Goal: Entertainment & Leisure: Browse casually

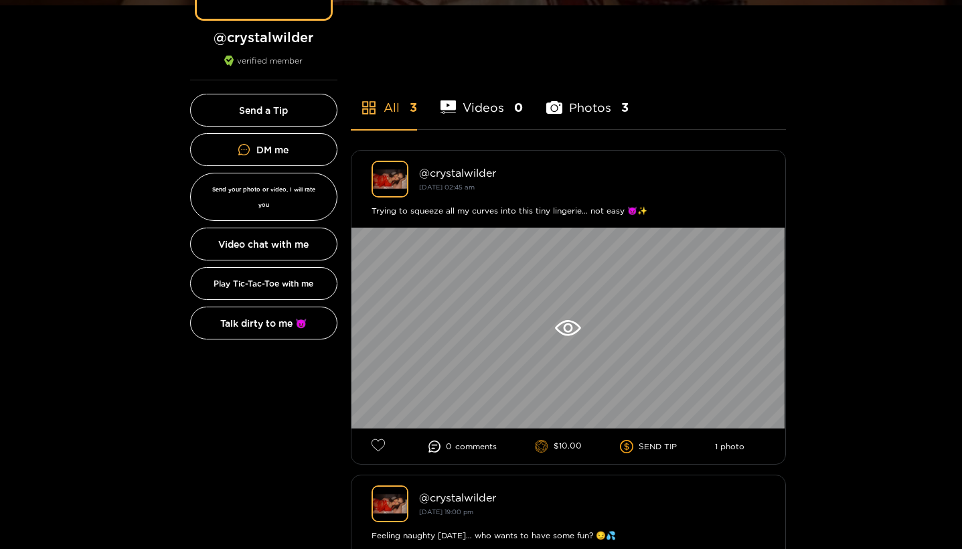
scroll to position [301, 0]
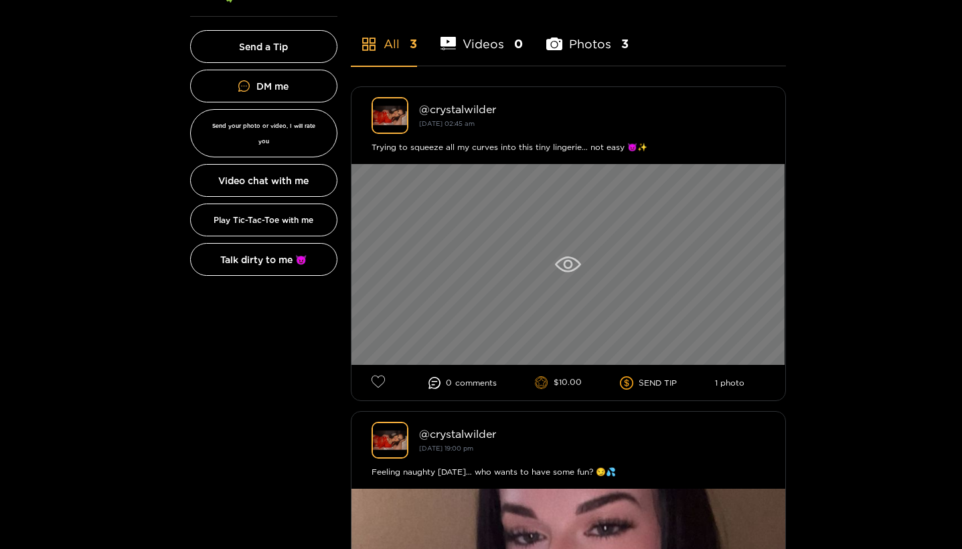
click at [572, 269] on icon at bounding box center [568, 264] width 26 height 16
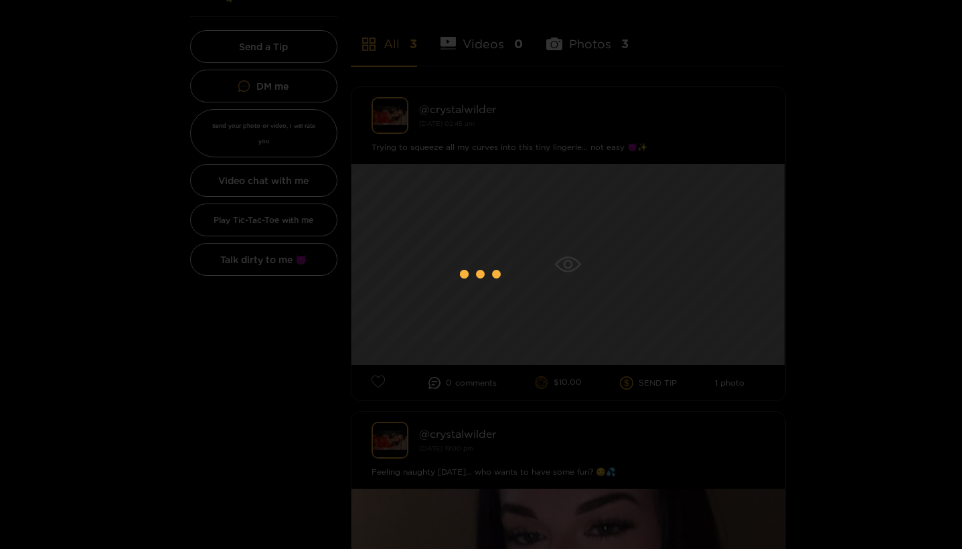
click at [601, 133] on div at bounding box center [481, 274] width 962 height 549
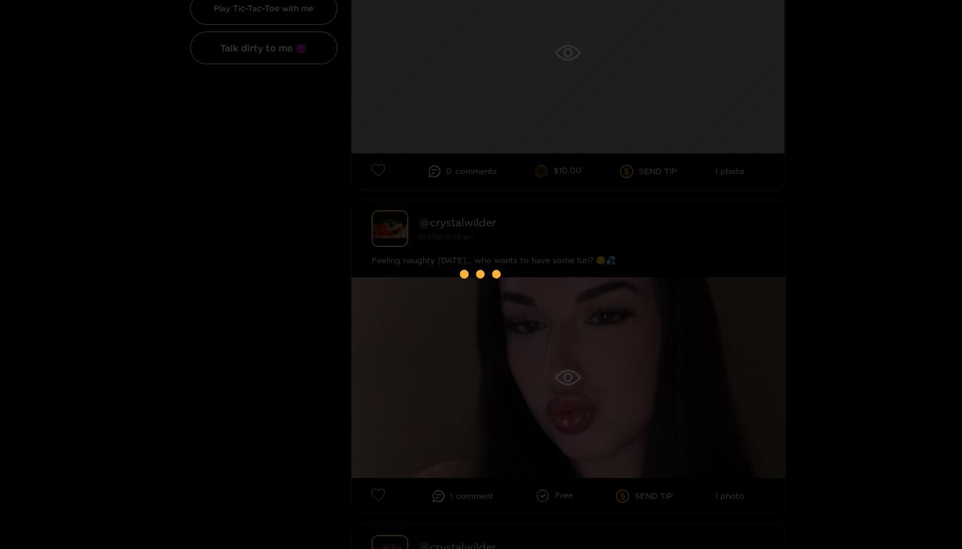
scroll to position [521, 0]
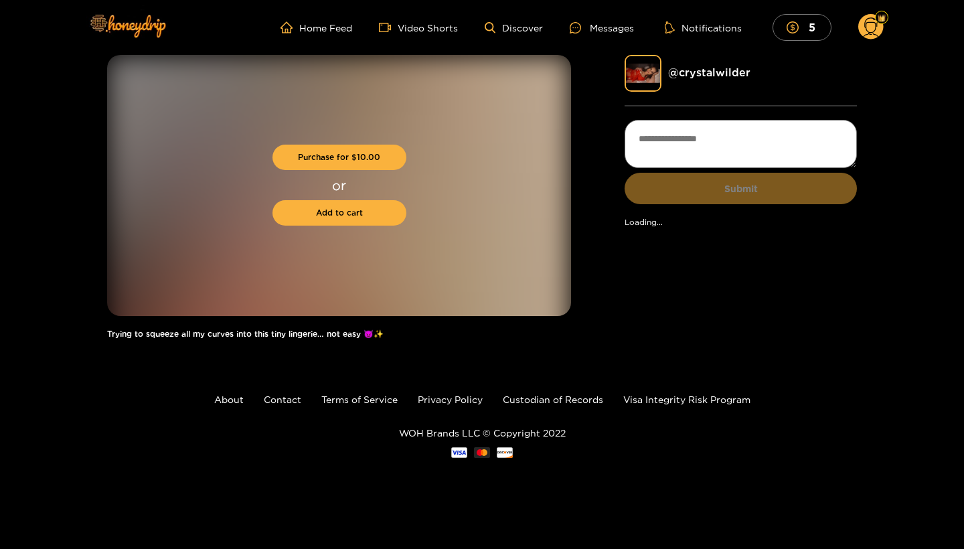
click at [601, 133] on div "Purchase for $ 10.00 or Add to cart Trying to squeeze all my curves into this t…" at bounding box center [482, 203] width 750 height 297
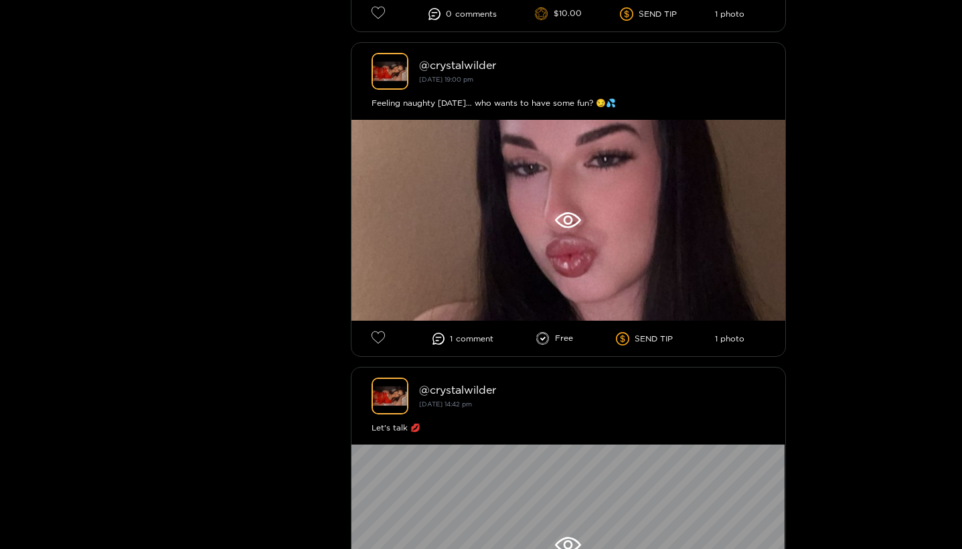
scroll to position [720, 0]
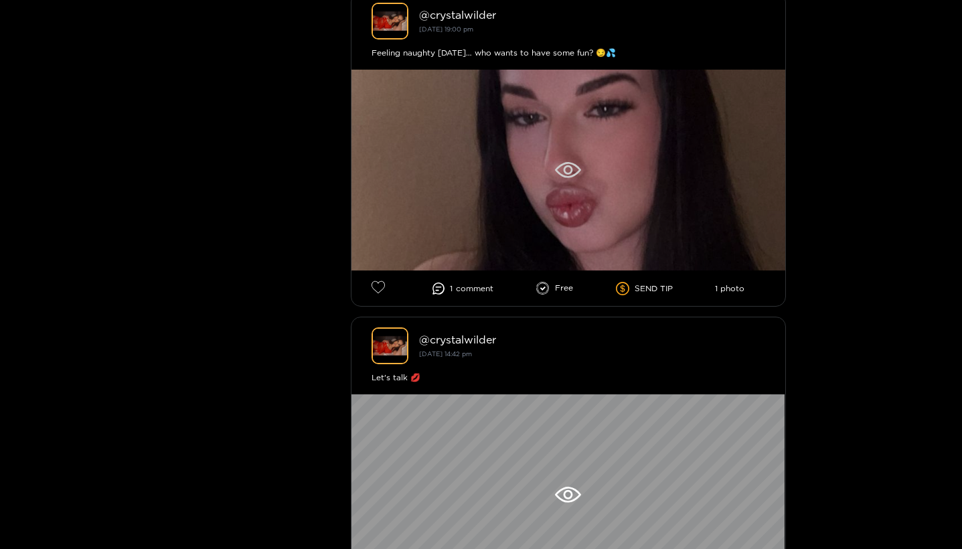
click at [465, 145] on div at bounding box center [569, 170] width 434 height 201
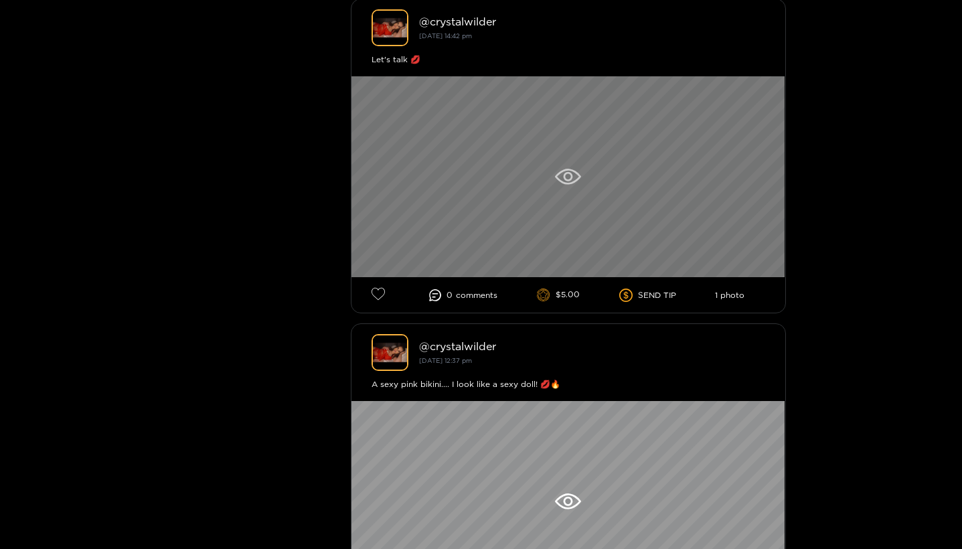
scroll to position [1039, 0]
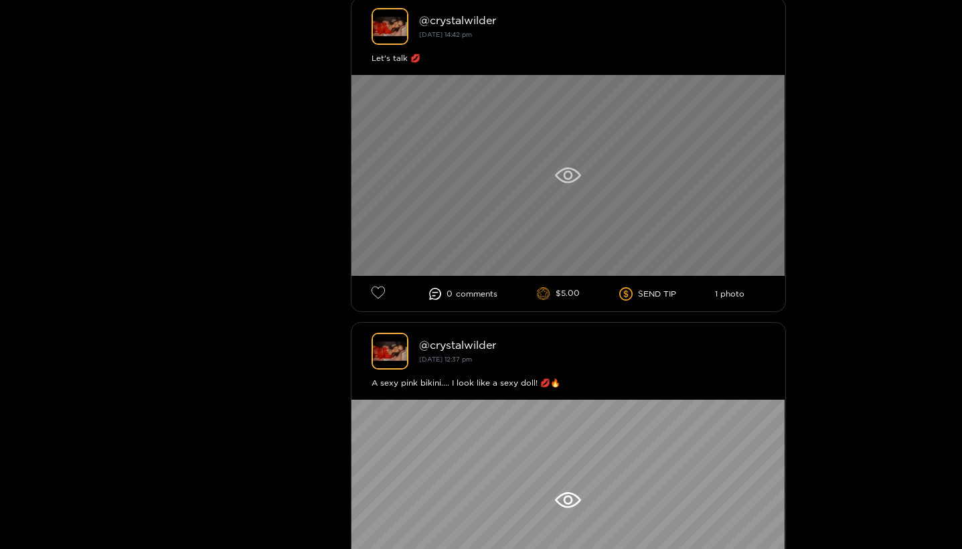
click at [564, 183] on icon at bounding box center [568, 175] width 26 height 16
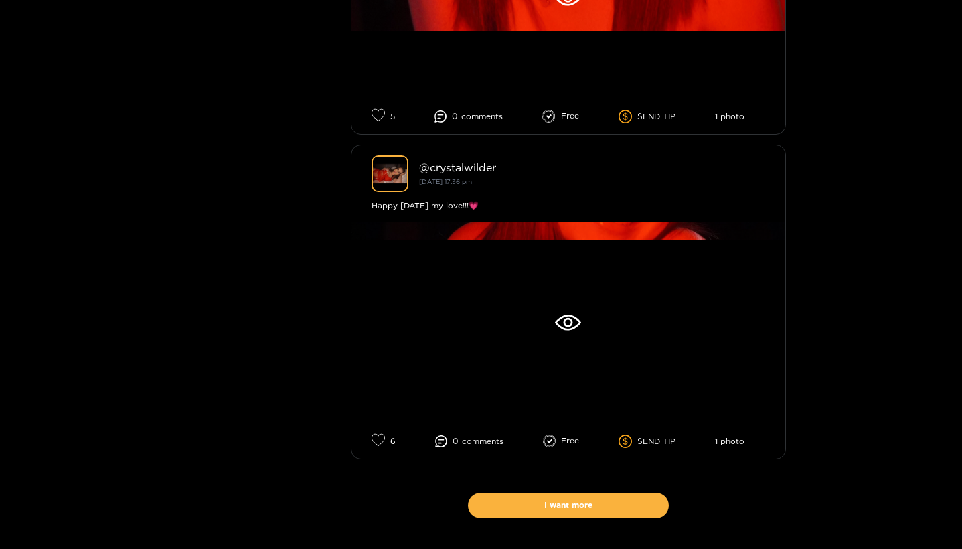
scroll to position [7714, 0]
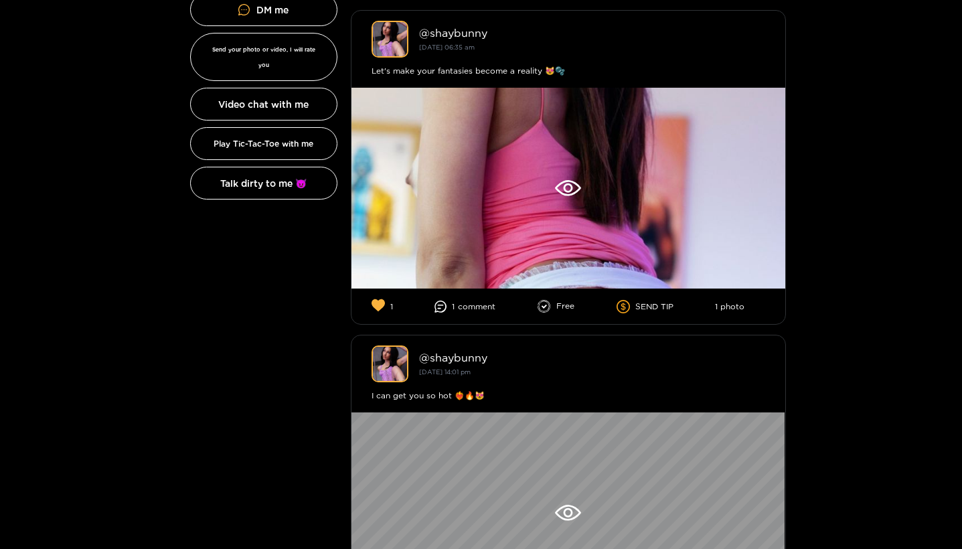
scroll to position [376, 0]
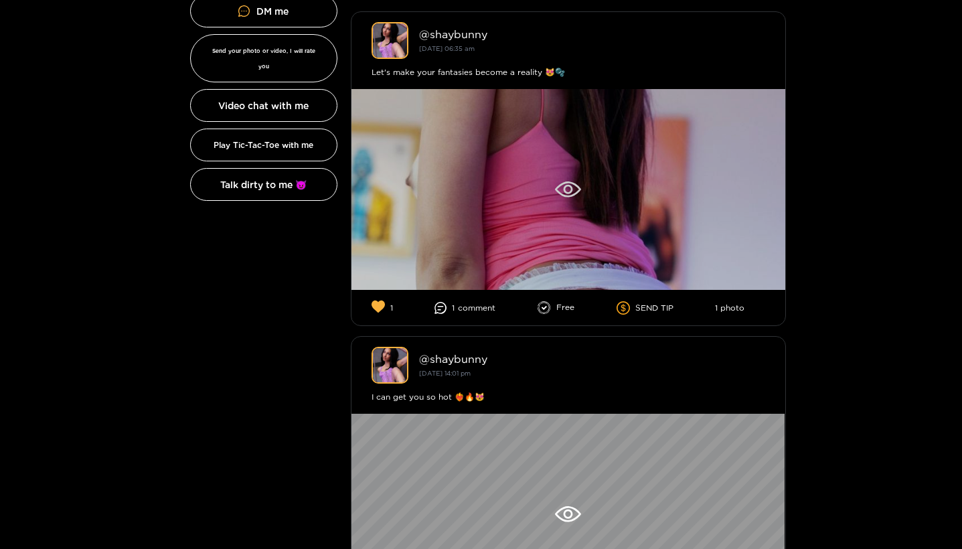
click at [493, 180] on div at bounding box center [569, 189] width 434 height 201
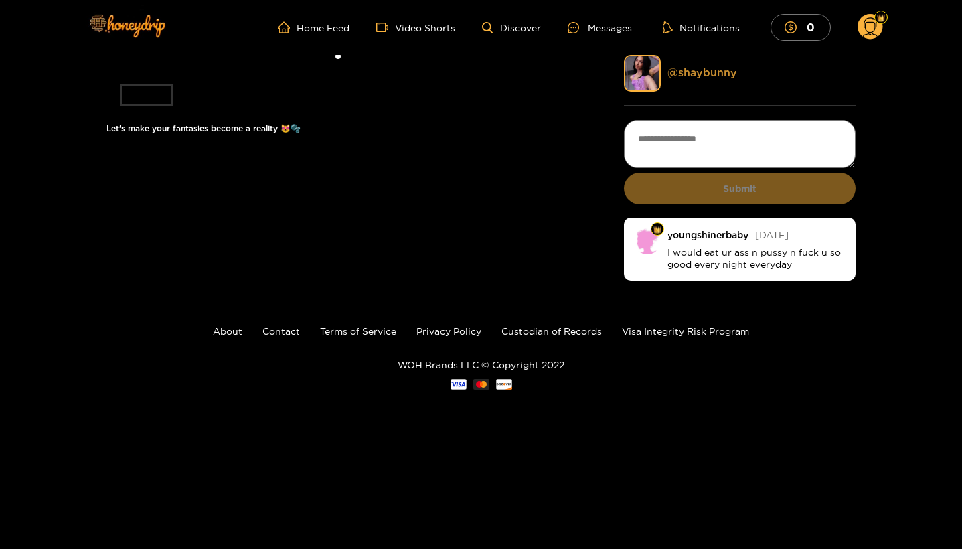
click at [688, 73] on link "@ shaybunny" at bounding box center [703, 72] width 70 height 12
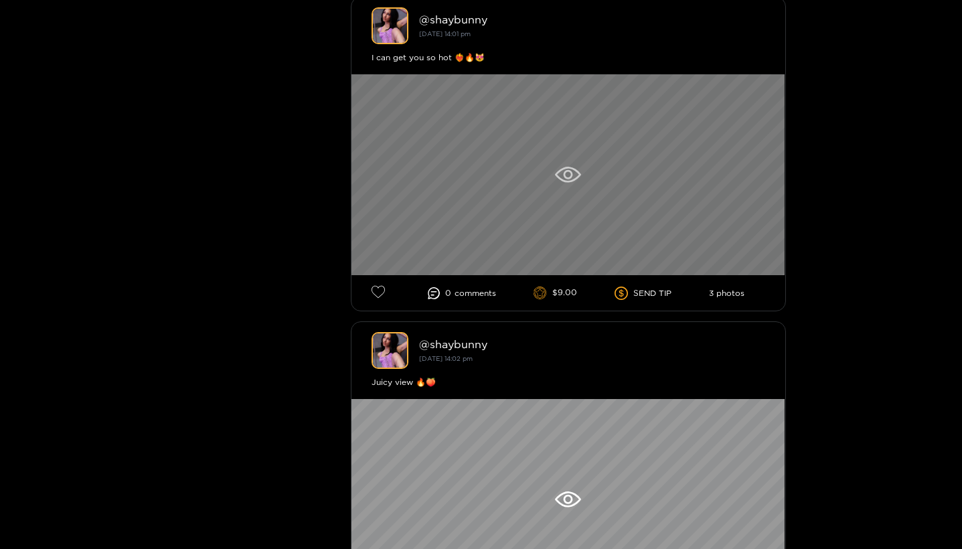
scroll to position [731, 0]
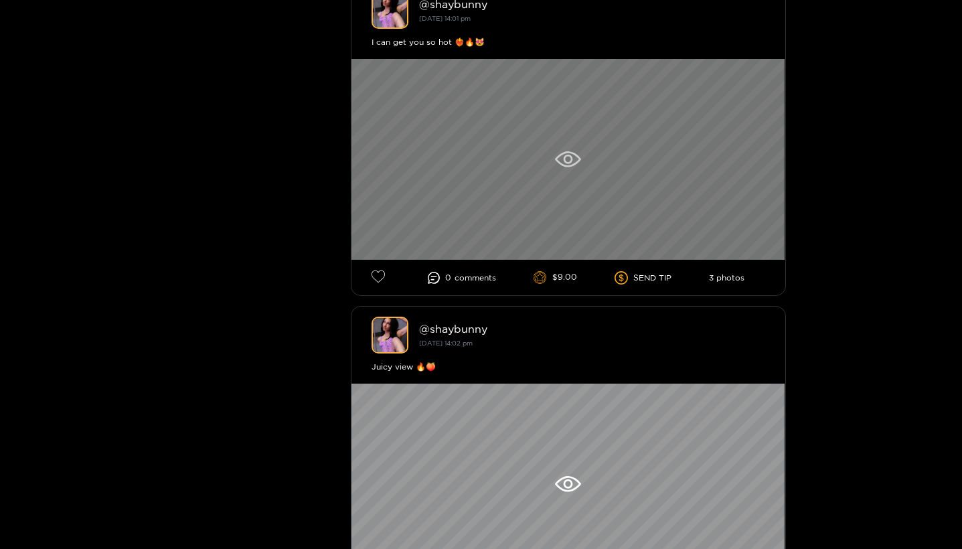
click at [551, 178] on div at bounding box center [569, 159] width 434 height 201
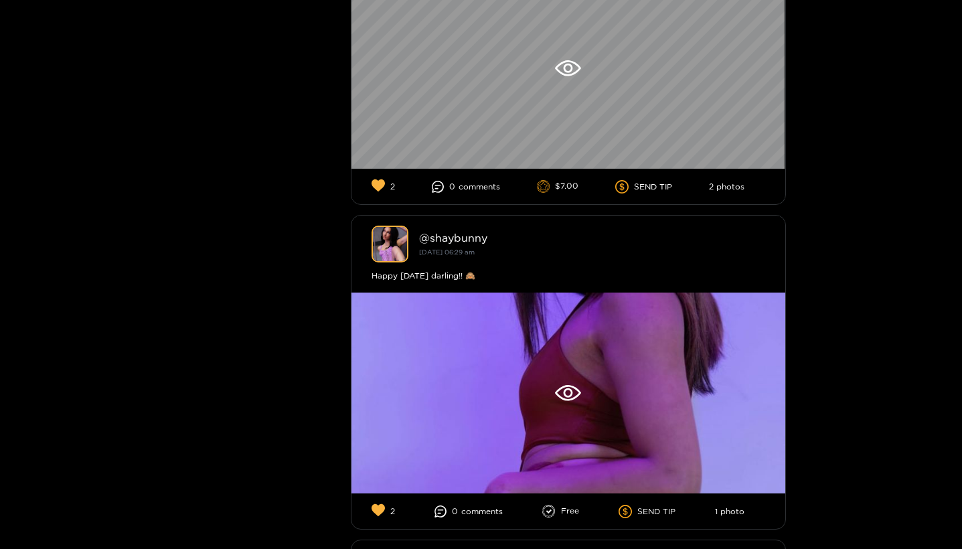
scroll to position [1155, 0]
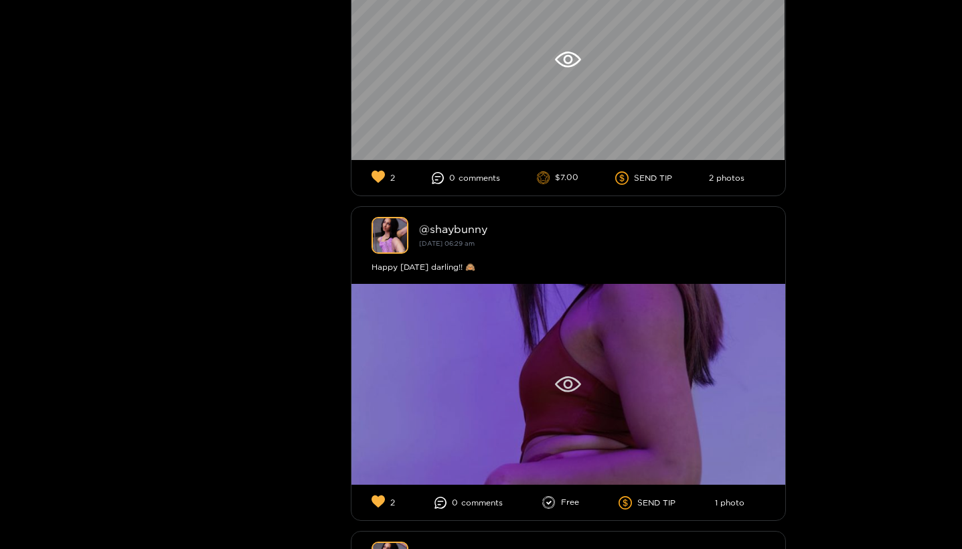
click at [497, 313] on div at bounding box center [569, 384] width 434 height 201
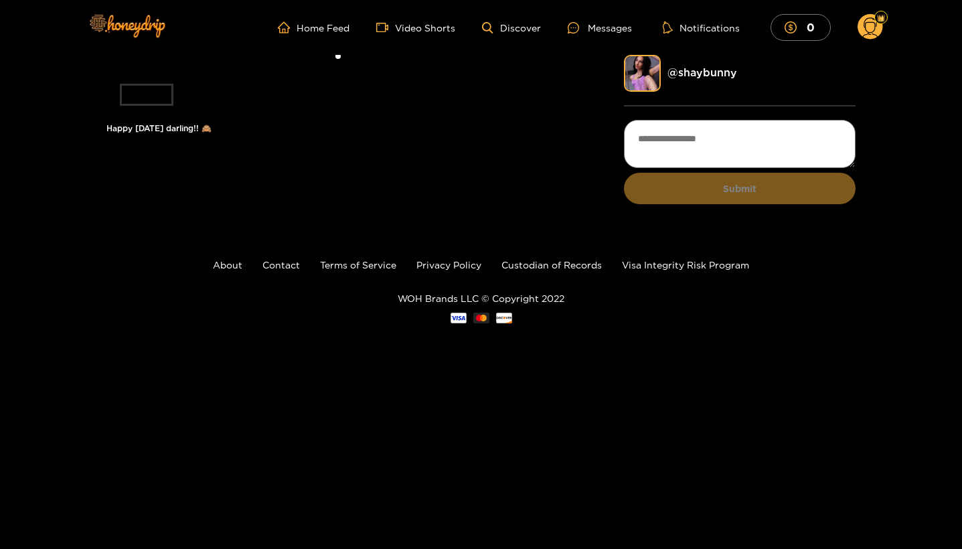
click at [396, 70] on li at bounding box center [338, 62] width 464 height 15
click at [345, 22] on link "Home Feed" at bounding box center [314, 27] width 72 height 12
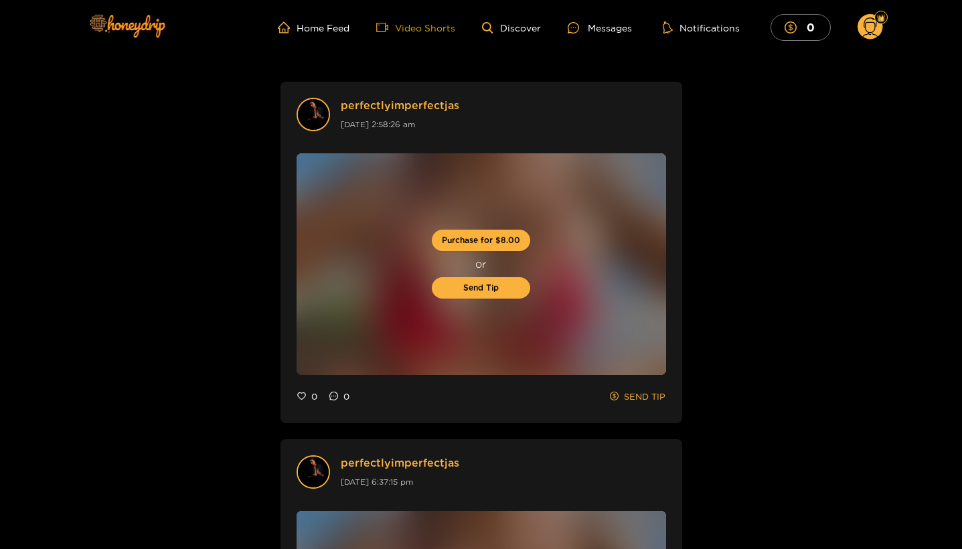
click at [449, 26] on link "Video Shorts" at bounding box center [415, 27] width 79 height 12
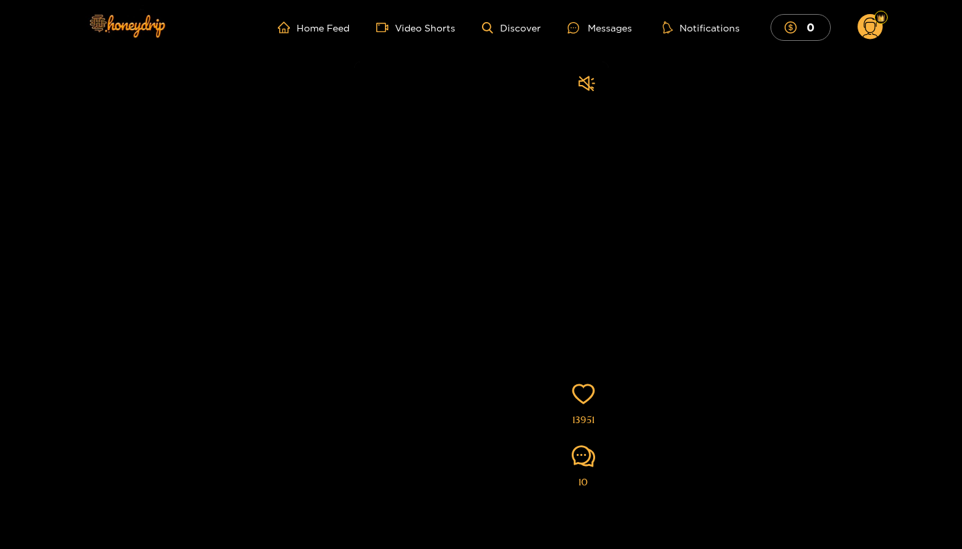
scroll to position [-3, 0]
